Goal: Information Seeking & Learning: Learn about a topic

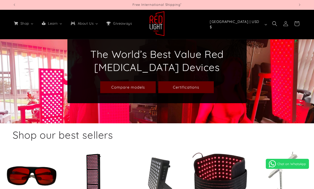
select select "*****"
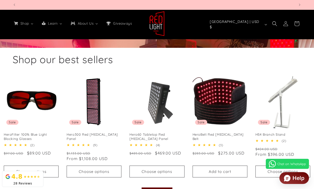
drag, startPoint x: 268, startPoint y: 47, endPoint x: 249, endPoint y: 61, distance: 23.3
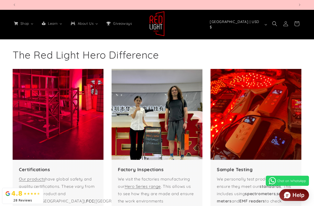
scroll to position [0, 282]
click at [148, 116] on img at bounding box center [156, 114] width 91 height 91
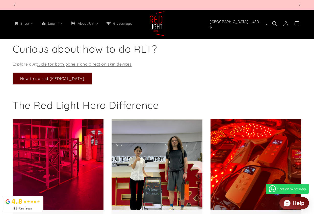
scroll to position [0, 564]
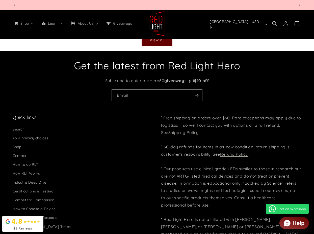
scroll to position [0, 1128]
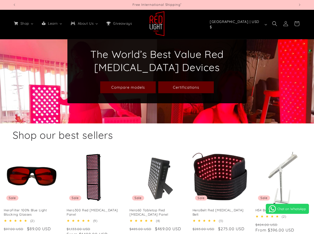
scroll to position [151, 0]
select select "*****"
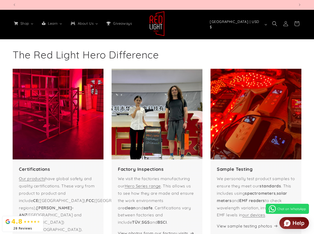
scroll to position [0, 282]
click at [158, 120] on img at bounding box center [156, 114] width 91 height 91
click at [147, 184] on link "Hero Series range" at bounding box center [143, 186] width 36 height 5
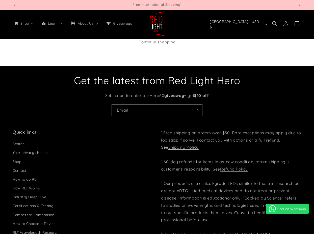
select select "*****"
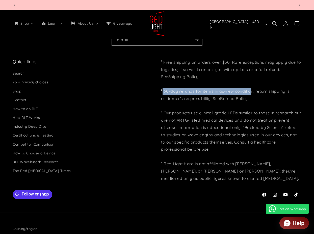
scroll to position [0, 282]
drag, startPoint x: 163, startPoint y: 92, endPoint x: 169, endPoint y: 110, distance: 18.8
click at [252, 92] on p "¹ Free shipping on orders over $50. Rare exceptions may apply due to logistics;…" at bounding box center [231, 121] width 140 height 124
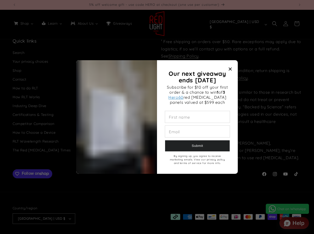
scroll to position [185, 0]
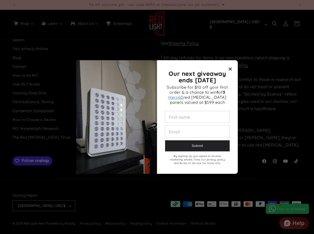
click at [230, 68] on icon "Close modal" at bounding box center [229, 69] width 3 height 3
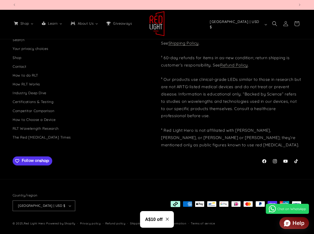
scroll to position [0, 1128]
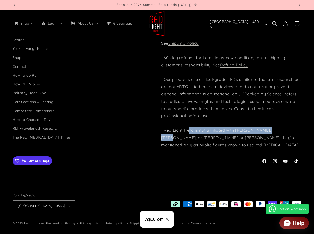
drag, startPoint x: 211, startPoint y: 131, endPoint x: 281, endPoint y: 134, distance: 69.7
click at [281, 134] on p "¹ Free shipping on orders over $50. Rare exceptions may apply due to logistics;…" at bounding box center [231, 87] width 140 height 124
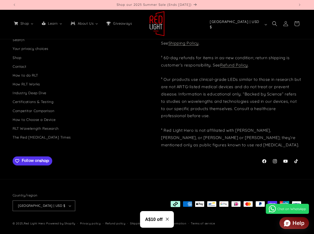
drag, startPoint x: 175, startPoint y: 136, endPoint x: 193, endPoint y: 131, distance: 18.7
click at [175, 136] on p "¹ Free shipping on orders over $50. Rare exceptions may apply due to logistics;…" at bounding box center [231, 87] width 140 height 124
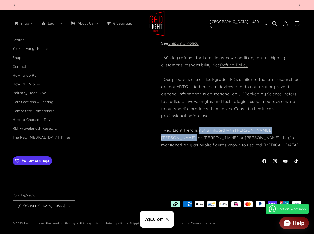
drag, startPoint x: 199, startPoint y: 130, endPoint x: 207, endPoint y: 114, distance: 17.9
click at [295, 129] on p "¹ Free shipping on orders over $50. Rare exceptions may apply due to logistics;…" at bounding box center [231, 87] width 140 height 124
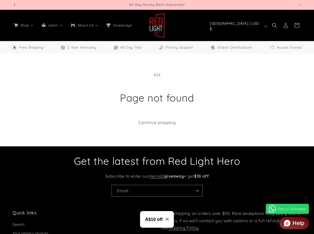
click at [14, 4] on icon "Previous announcement" at bounding box center [15, 5] width 2 height 6
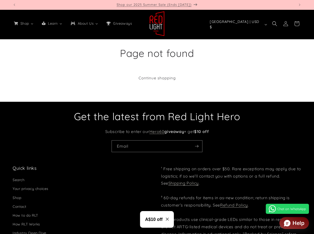
scroll to position [101, 0]
